Goal: Information Seeking & Learning: Understand process/instructions

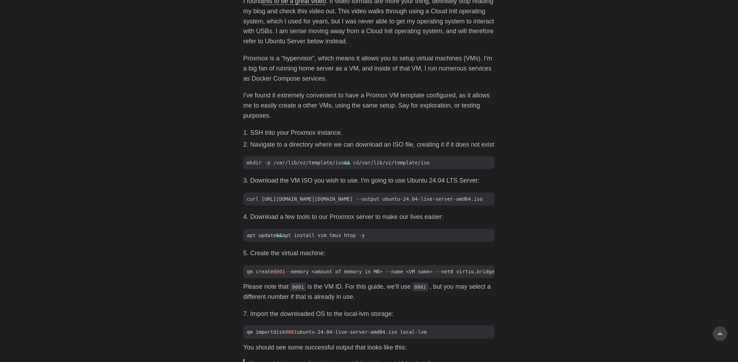
scroll to position [320, 0]
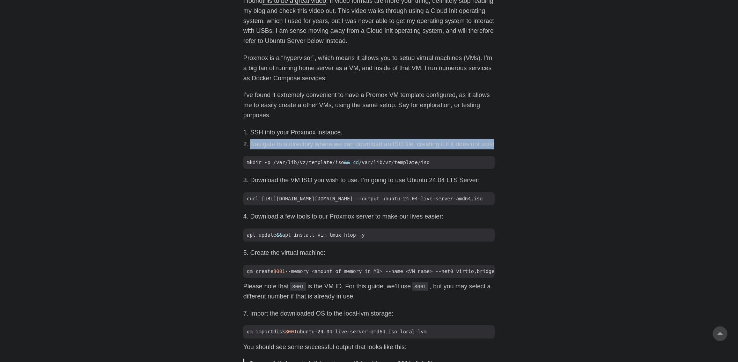
drag, startPoint x: 251, startPoint y: 141, endPoint x: 356, endPoint y: 159, distance: 106.5
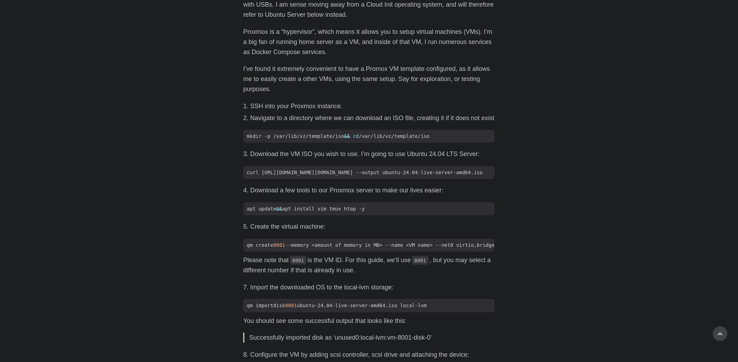
scroll to position [355, 0]
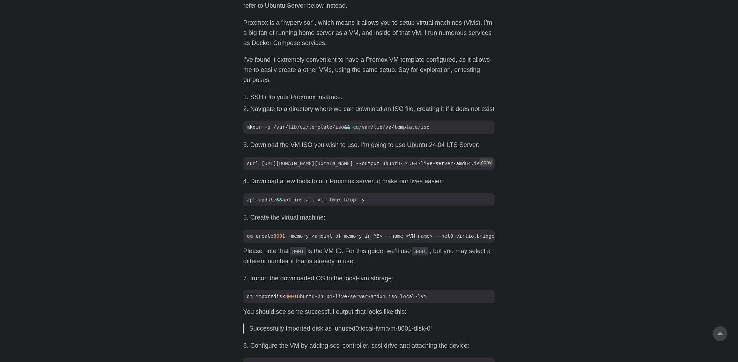
drag, startPoint x: 278, startPoint y: 170, endPoint x: 428, endPoint y: 169, distance: 150.4
click at [428, 169] on code "curl [URL][DOMAIN_NAME][DOMAIN_NAME] --output ubuntu-24.04-live-server-amd64.iso" at bounding box center [368, 163] width 251 height 13
drag, startPoint x: 254, startPoint y: 199, endPoint x: 377, endPoint y: 198, distance: 122.8
click at [377, 186] on li "Download a few tools to our Proxmox server to make our lives easier:" at bounding box center [372, 181] width 244 height 10
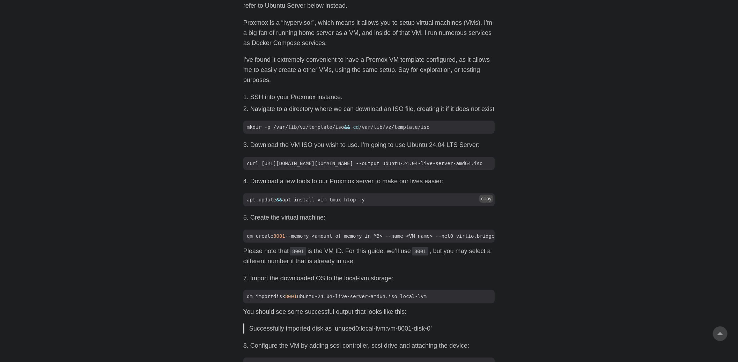
drag, startPoint x: 280, startPoint y: 211, endPoint x: 398, endPoint y: 215, distance: 118.0
click at [398, 203] on span "apt update && apt install vim tmux htop -y" at bounding box center [368, 199] width 251 height 7
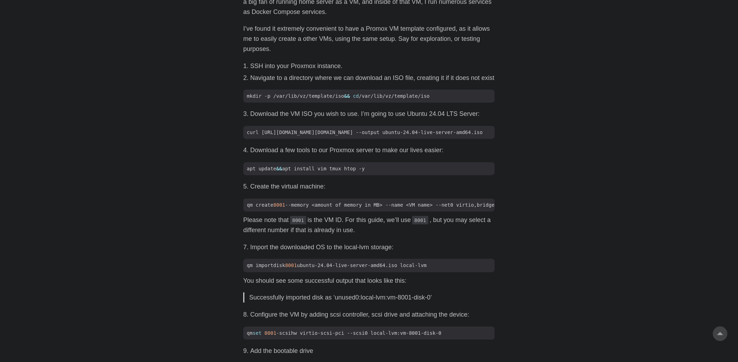
scroll to position [424, 0]
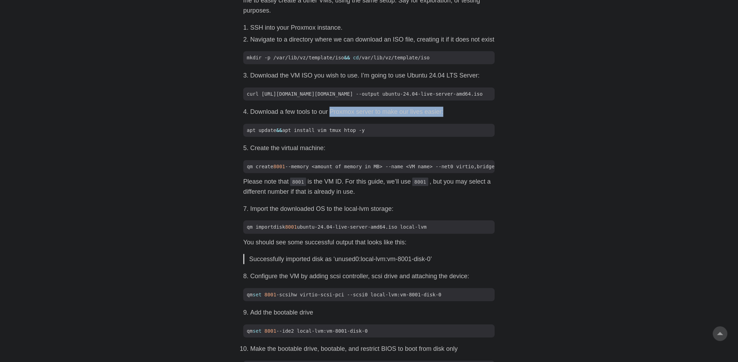
drag, startPoint x: 444, startPoint y: 126, endPoint x: 330, endPoint y: 125, distance: 113.7
click at [330, 117] on li "Download a few tools to our Proxmox server to make our lives easier:" at bounding box center [372, 112] width 244 height 10
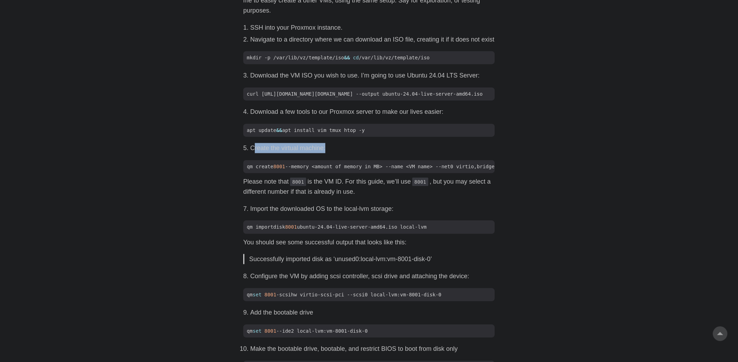
drag, startPoint x: 255, startPoint y: 159, endPoint x: 330, endPoint y: 166, distance: 74.6
click at [330, 166] on div "I found this to be a great video . If video formats are more your thing, defini…" at bounding box center [368, 323] width 251 height 864
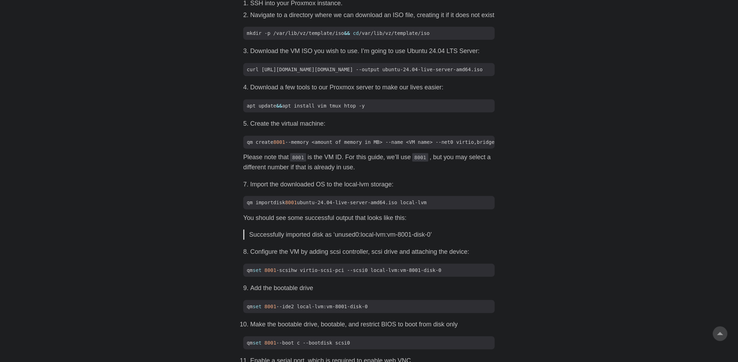
scroll to position [485, 0]
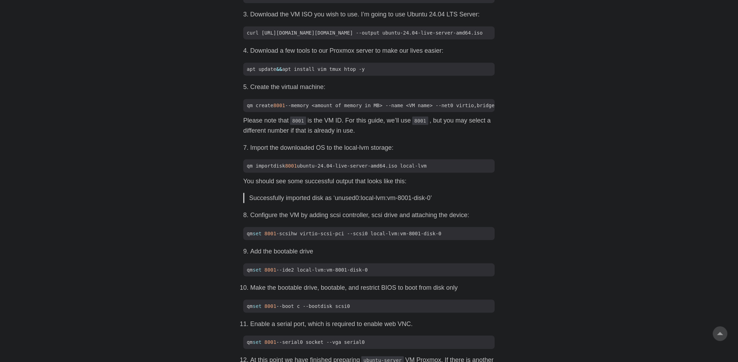
click at [316, 136] on p "Please note that 8001 is the VM ID. For this guide, we’ll use 8001 , but you ma…" at bounding box center [368, 125] width 251 height 20
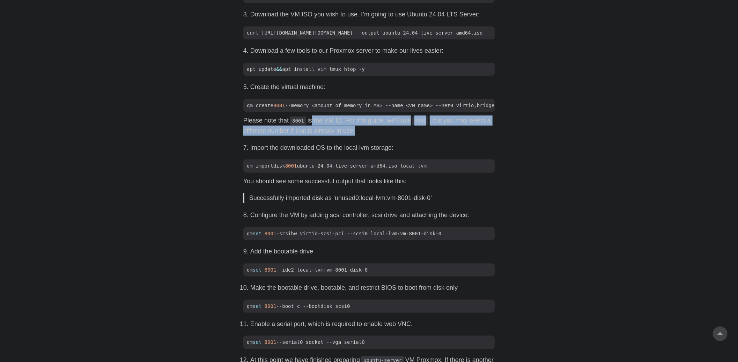
drag, startPoint x: 313, startPoint y: 139, endPoint x: 384, endPoint y: 146, distance: 71.6
click at [384, 136] on p "Please note that 8001 is the VM ID. For this guide, we’ll use 8001 , but you ma…" at bounding box center [368, 125] width 251 height 20
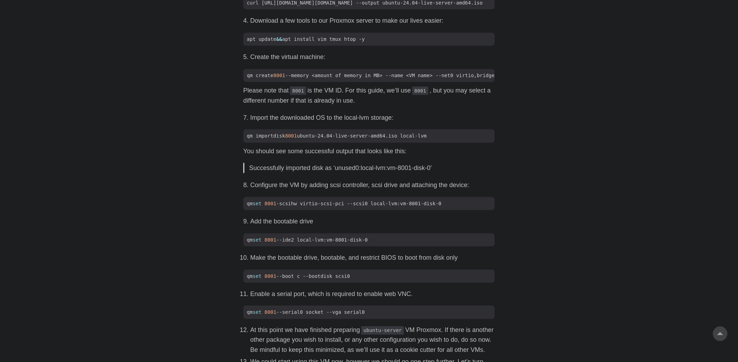
scroll to position [521, 0]
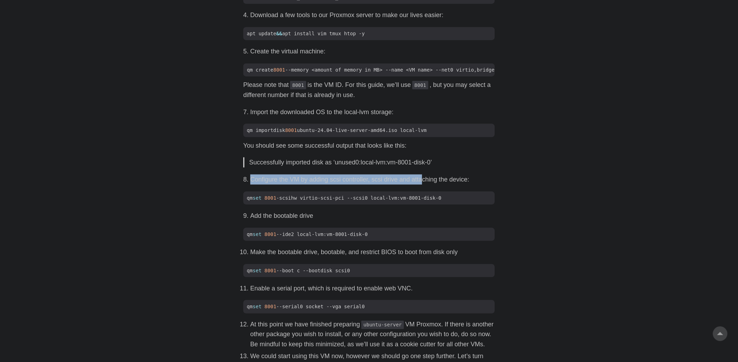
drag, startPoint x: 249, startPoint y: 197, endPoint x: 421, endPoint y: 200, distance: 172.0
click at [421, 185] on li "Configure the VM by adding scsi controller, scsi drive and attaching the device:" at bounding box center [372, 179] width 244 height 10
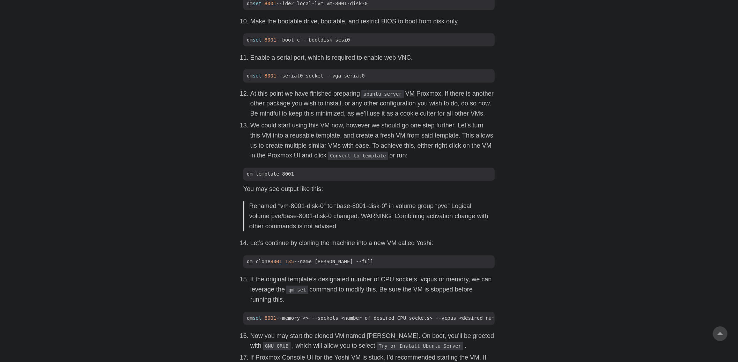
scroll to position [752, 0]
drag, startPoint x: 285, startPoint y: 133, endPoint x: 304, endPoint y: 140, distance: 20.2
click at [301, 119] on p "At this point we have finished preparing ubuntu-server VM Proxmox. If there is …" at bounding box center [372, 104] width 244 height 30
click at [304, 119] on p "At this point we have finished preparing ubuntu-server VM Proxmox. If there is …" at bounding box center [372, 104] width 244 height 30
drag, startPoint x: 272, startPoint y: 126, endPoint x: 293, endPoint y: 134, distance: 22.5
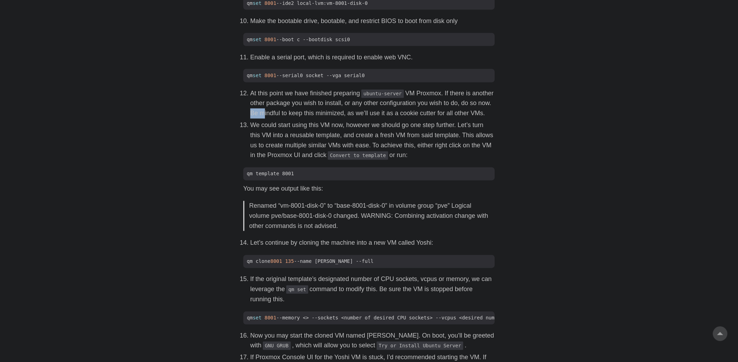
click at [291, 119] on p "At this point we have finished preparing ubuntu-server VM Proxmox. If there is …" at bounding box center [372, 104] width 244 height 30
click at [293, 119] on p "At this point we have finished preparing ubuntu-server VM Proxmox. If there is …" at bounding box center [372, 104] width 244 height 30
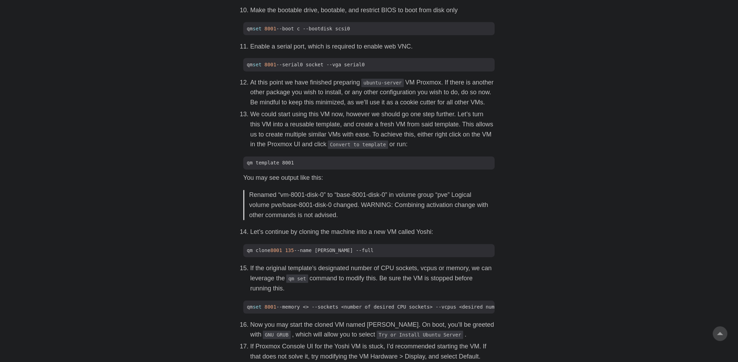
scroll to position [763, 0]
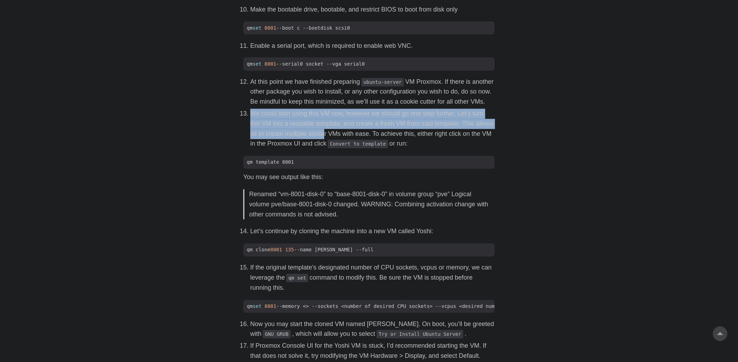
drag, startPoint x: 249, startPoint y: 139, endPoint x: 333, endPoint y: 165, distance: 88.2
click at [332, 149] on li "We could start using this VM now, however we should go one step further. Let’s …" at bounding box center [372, 129] width 244 height 40
click at [333, 149] on p "We could start using this VM now, however we should go one step further. Let’s …" at bounding box center [372, 129] width 244 height 40
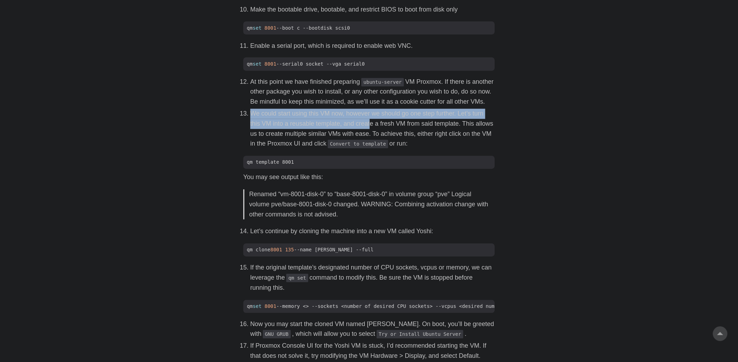
drag, startPoint x: 344, startPoint y: 135, endPoint x: 389, endPoint y: 170, distance: 57.5
click at [389, 149] on ol "At this point we have finished preparing ubuntu-server VM Proxmox. If there is …" at bounding box center [368, 113] width 251 height 72
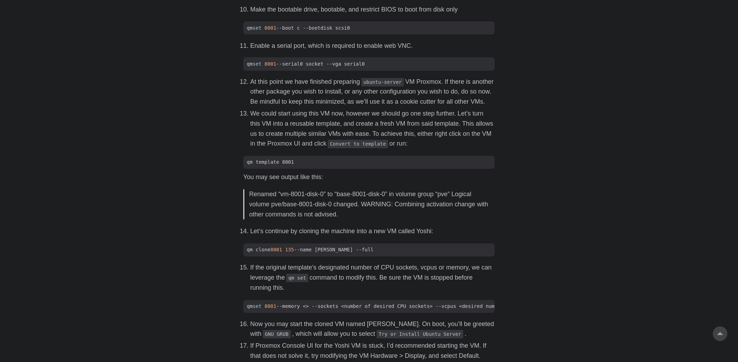
click at [389, 149] on p "We could start using this VM now, however we should go one step further. Let’s …" at bounding box center [372, 129] width 244 height 40
drag, startPoint x: 252, startPoint y: 152, endPoint x: 336, endPoint y: 155, distance: 84.1
click at [334, 149] on p "We could start using this VM now, however we should go one step further. Let’s …" at bounding box center [372, 129] width 244 height 40
click at [336, 149] on p "We could start using this VM now, however we should go one step further. Let’s …" at bounding box center [372, 129] width 244 height 40
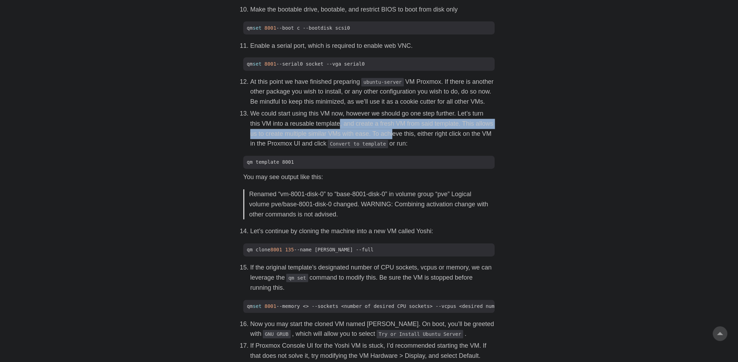
drag, startPoint x: 341, startPoint y: 150, endPoint x: 397, endPoint y: 157, distance: 57.0
click at [397, 149] on p "We could start using this VM now, however we should go one step further. Let’s …" at bounding box center [372, 129] width 244 height 40
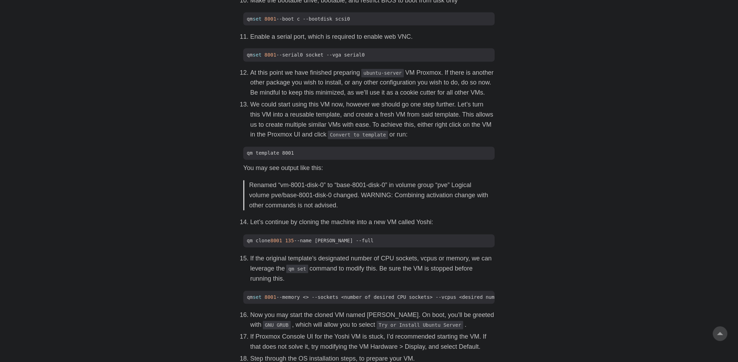
scroll to position [773, 0]
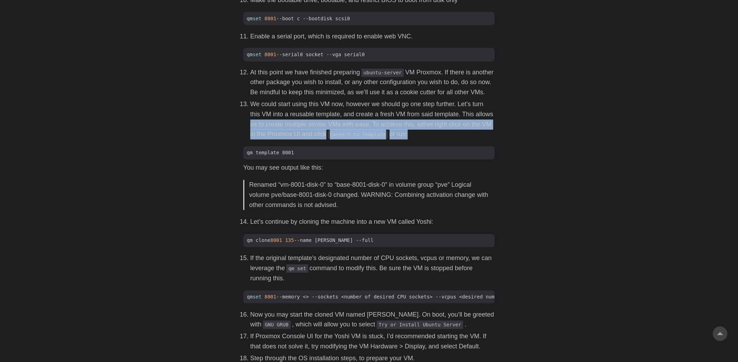
drag, startPoint x: 250, startPoint y: 150, endPoint x: 409, endPoint y: 167, distance: 159.4
drag, startPoint x: 366, startPoint y: 150, endPoint x: 444, endPoint y: 166, distance: 80.1
click at [444, 140] on p "We could start using this VM now, however we should go one step further. Let’s …" at bounding box center [372, 119] width 244 height 40
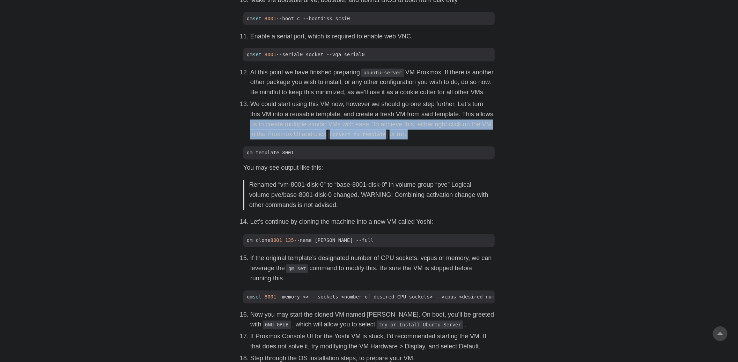
click at [444, 140] on p "We could start using this VM now, however we should go one step further. Let’s …" at bounding box center [372, 119] width 244 height 40
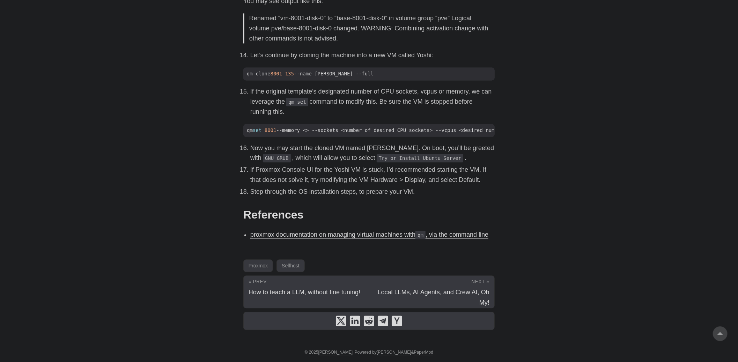
scroll to position [942, 0]
click at [295, 163] on p "Now you may start the cloned VM named [PERSON_NAME]. On boot, you’ll be greeted…" at bounding box center [372, 152] width 244 height 20
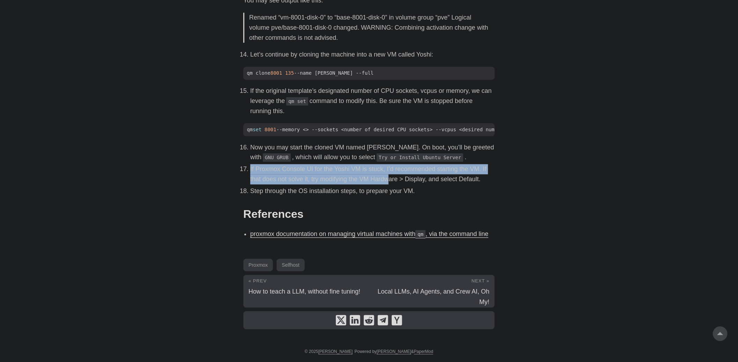
drag, startPoint x: 249, startPoint y: 178, endPoint x: 395, endPoint y: 194, distance: 146.8
click at [394, 194] on ol "Now you may start the cloned VM named [PERSON_NAME]. On boot, you’ll be greeted…" at bounding box center [368, 169] width 251 height 54
click at [395, 194] on ol "Now you may start the cloned VM named [PERSON_NAME]. On boot, you’ll be greeted…" at bounding box center [368, 169] width 251 height 54
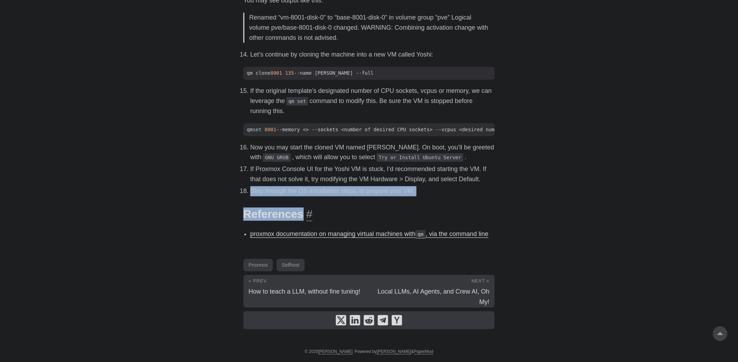
drag, startPoint x: 251, startPoint y: 202, endPoint x: 452, endPoint y: 225, distance: 203.0
click at [444, 196] on p "Step through the OS installation steps, to prepare your VM." at bounding box center [372, 191] width 244 height 10
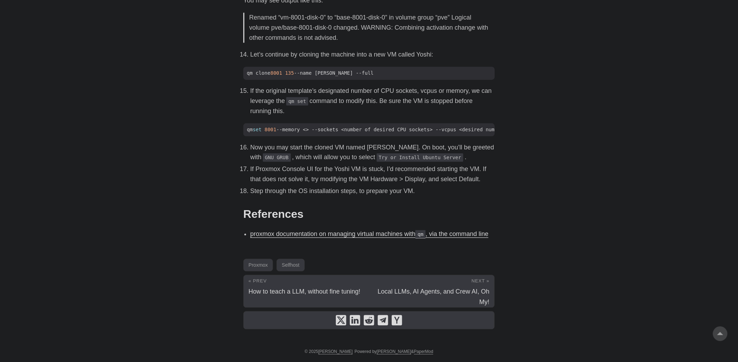
scroll to position [971, 0]
